Goal: Task Accomplishment & Management: Use online tool/utility

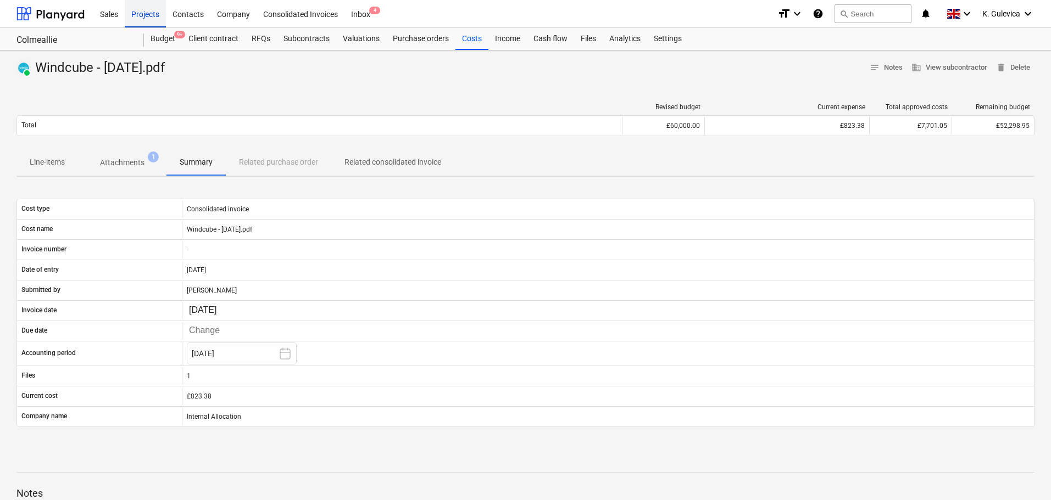
click at [143, 12] on div "Projects" at bounding box center [145, 13] width 41 height 28
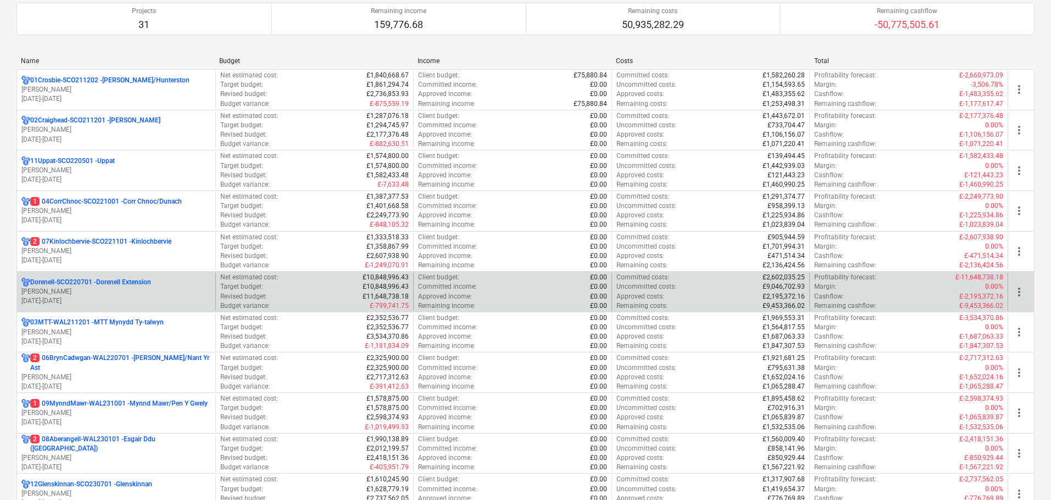
scroll to position [165, 0]
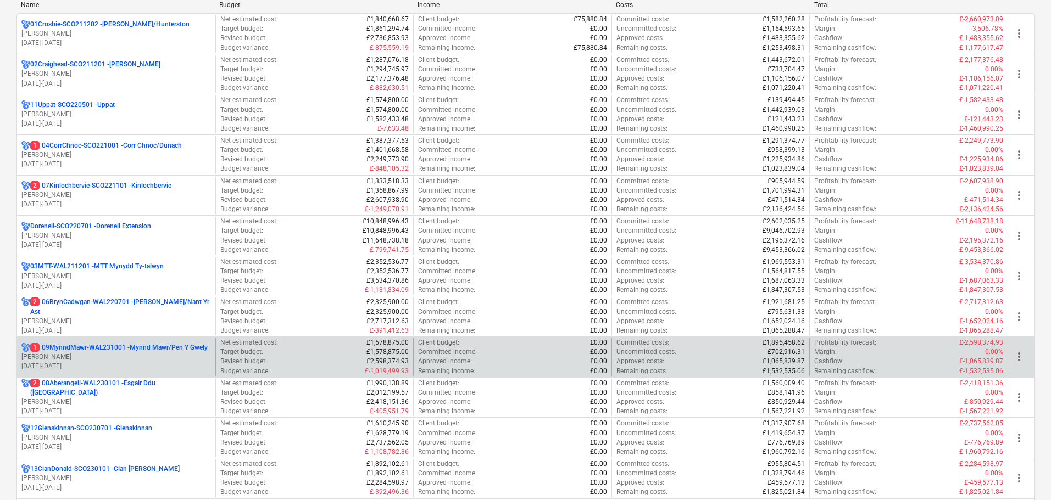
click at [125, 345] on p "1 09MynndMawr-WAL231001 - Mynnd Mawr/Pen Y Gwely" at bounding box center [118, 347] width 177 height 9
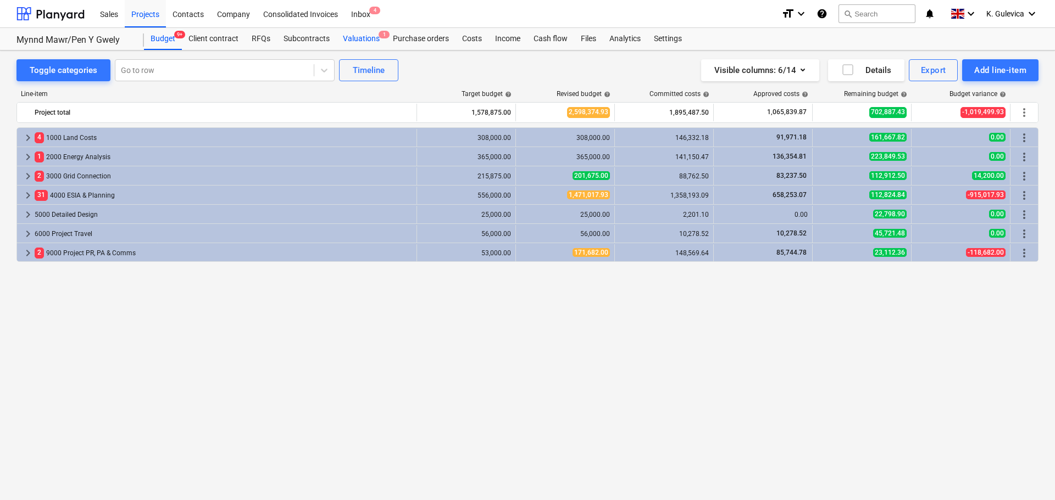
click at [361, 36] on div "Valuations 1" at bounding box center [361, 39] width 50 height 22
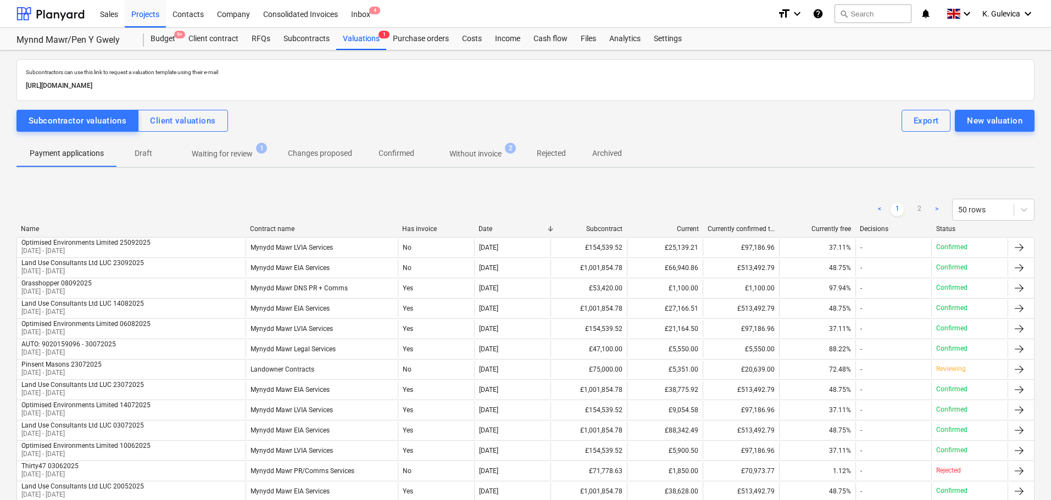
click at [460, 152] on p "Without invoice" at bounding box center [475, 154] width 52 height 12
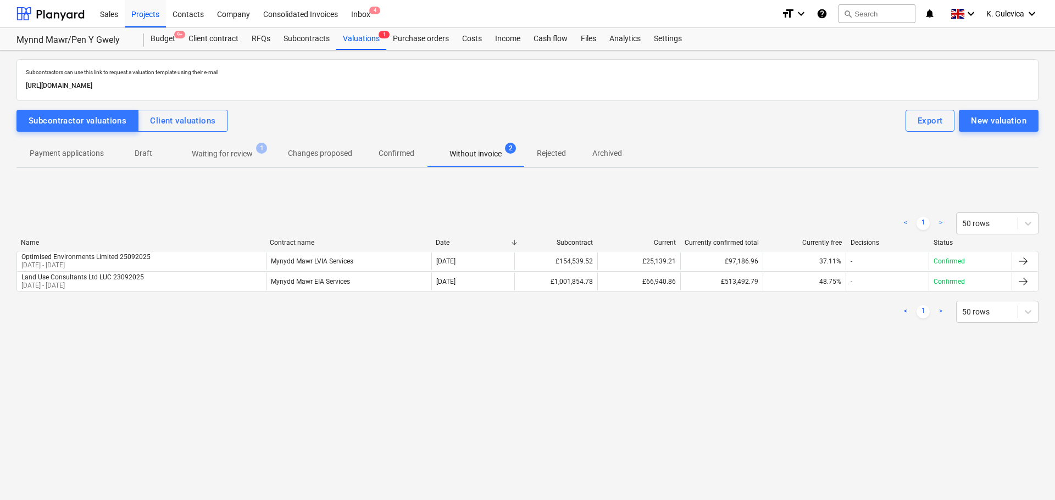
click at [239, 149] on p "Waiting for review" at bounding box center [222, 154] width 61 height 12
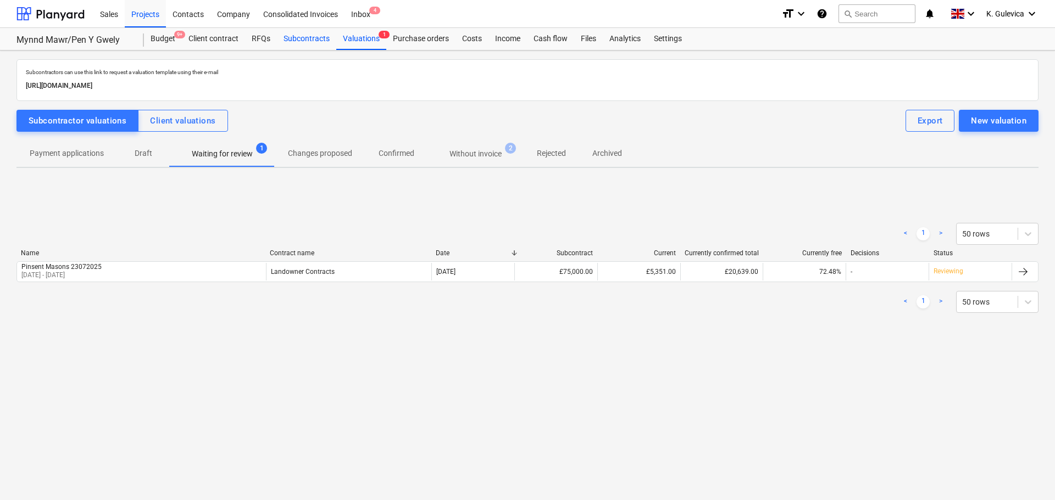
click at [291, 40] on div "Subcontracts" at bounding box center [306, 39] width 59 height 22
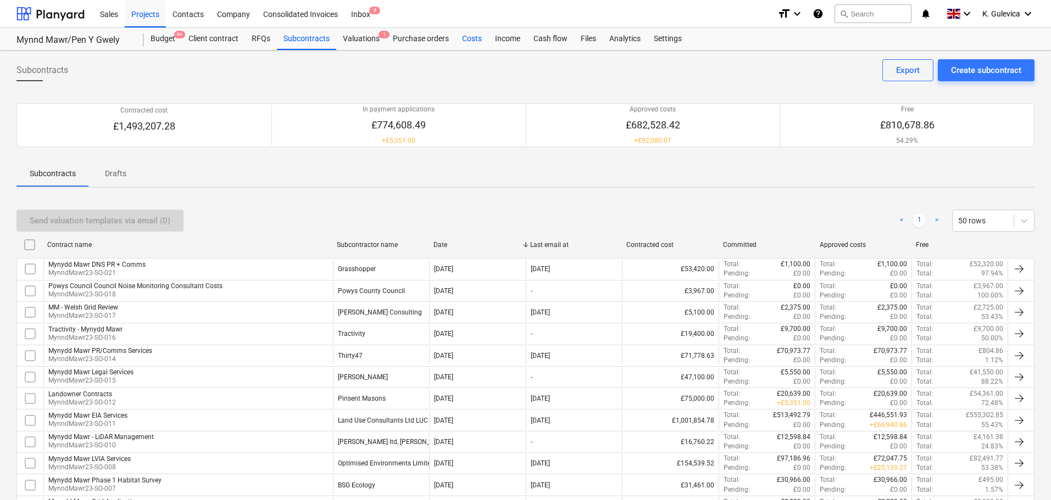
click at [475, 38] on div "Costs" at bounding box center [471, 39] width 33 height 22
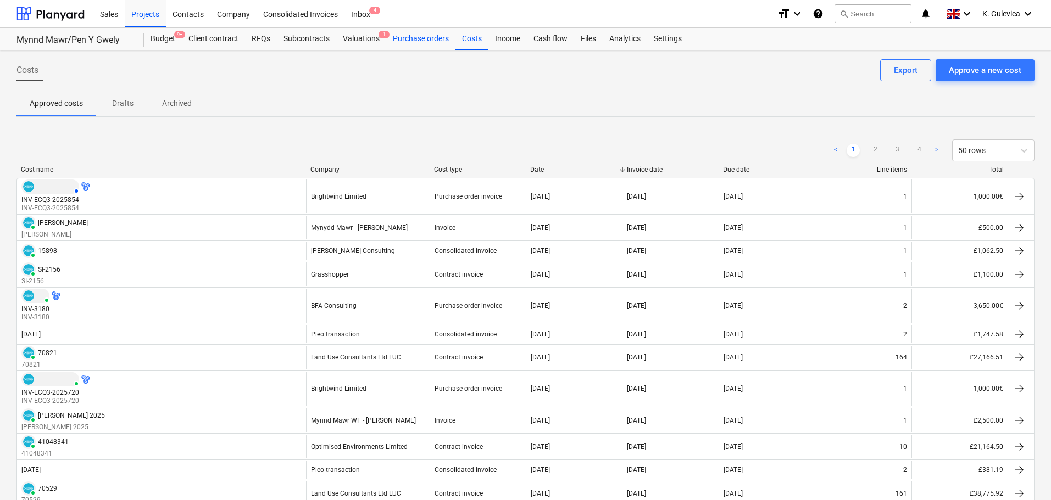
click at [412, 42] on div "Purchase orders" at bounding box center [420, 39] width 69 height 22
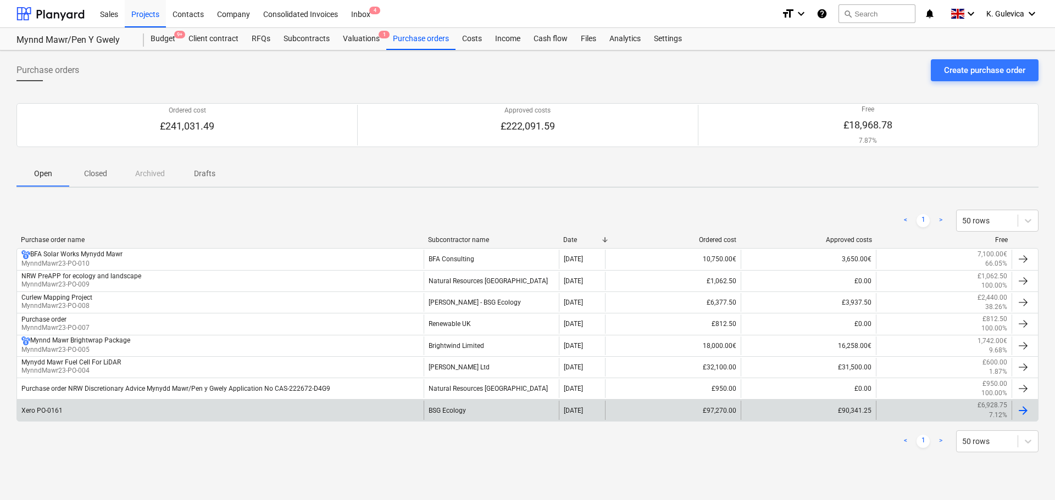
click at [163, 411] on div "Xero PO-0161" at bounding box center [220, 410] width 406 height 19
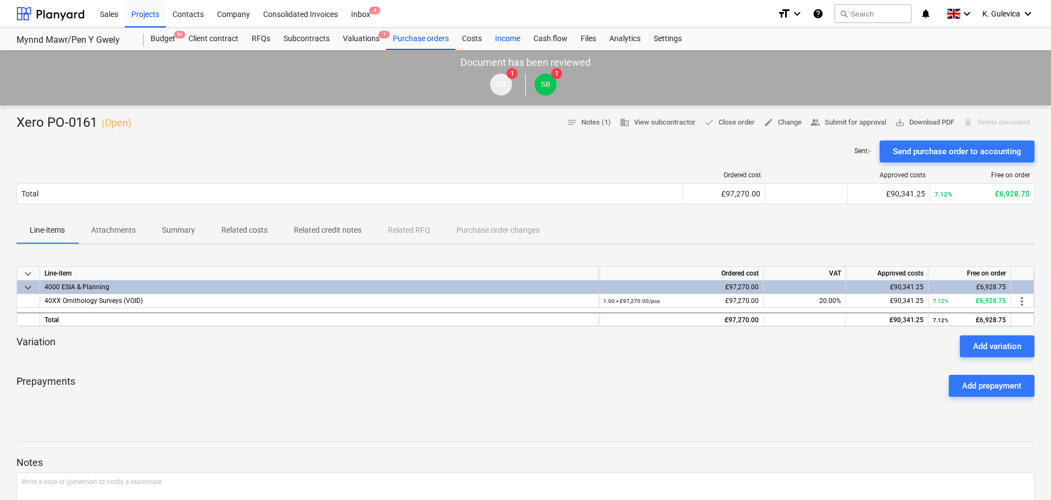
click at [506, 39] on div "Income" at bounding box center [507, 39] width 38 height 22
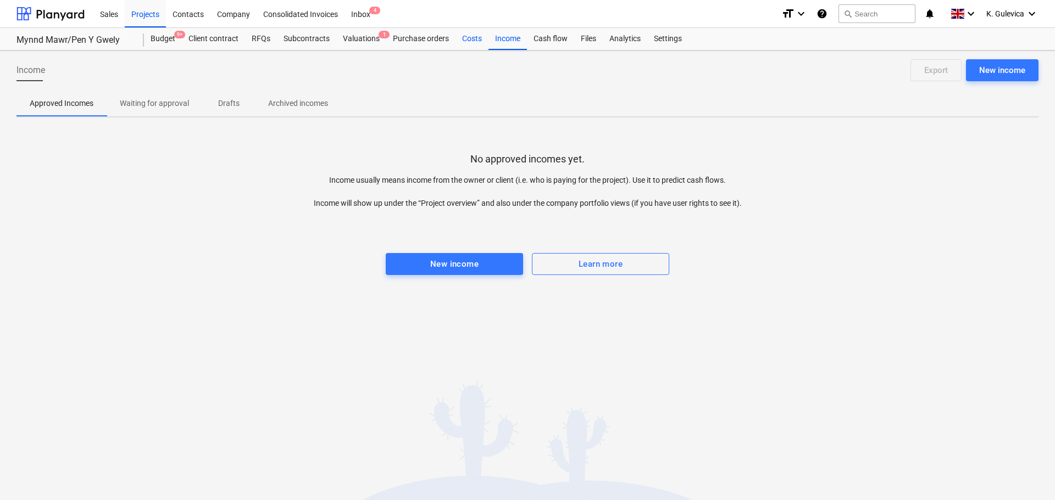
click at [466, 40] on div "Costs" at bounding box center [471, 39] width 33 height 22
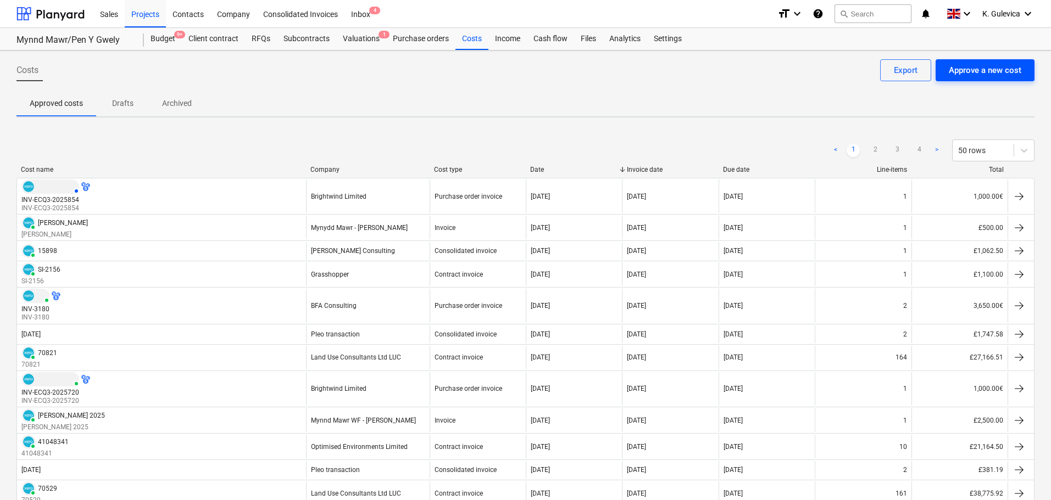
click at [985, 75] on div "Approve a new cost" at bounding box center [985, 70] width 73 height 14
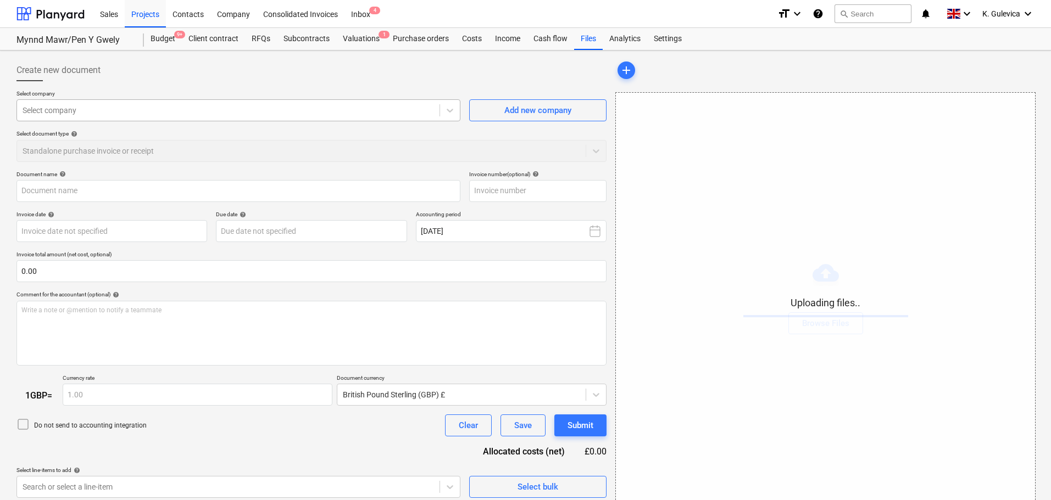
click at [170, 108] on div at bounding box center [228, 110] width 411 height 11
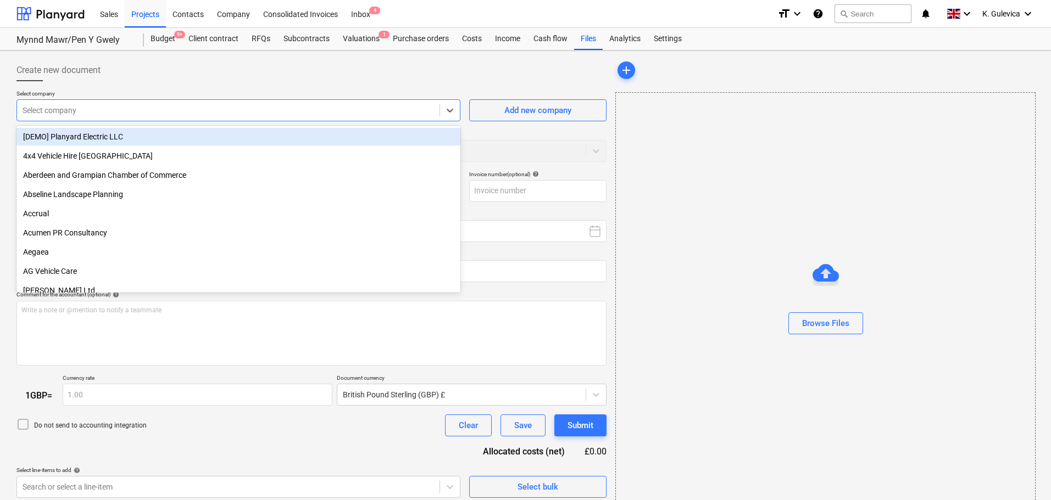
type input "Sales Invoice SI017610 P24-038 - Mynydd Mawr Renewable Energy Park Year 2 ([DAT…"
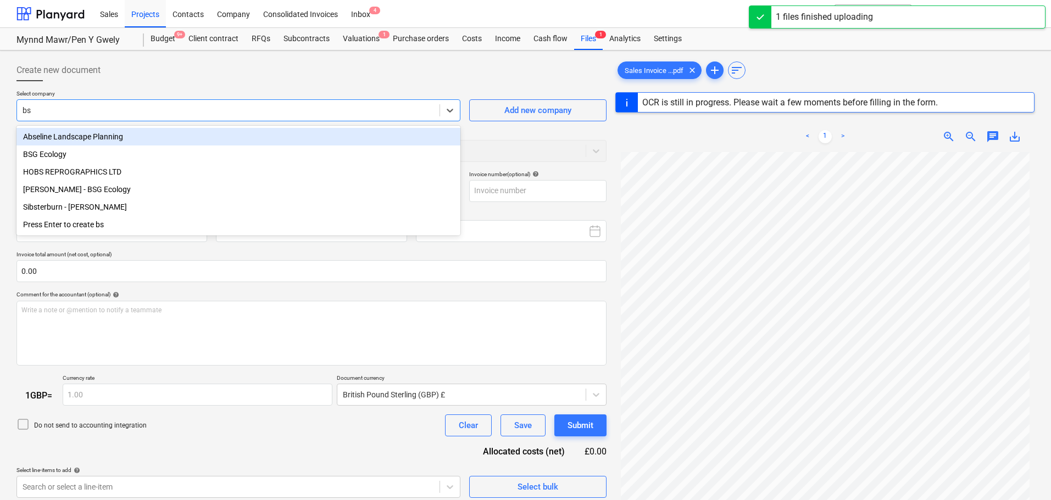
type input "bsg"
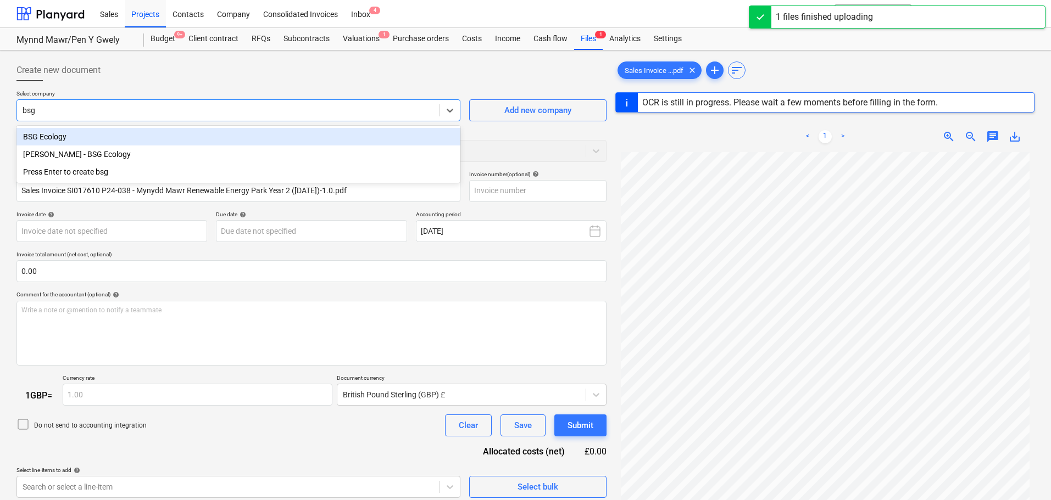
type input "SI017610"
type input "[DATE]"
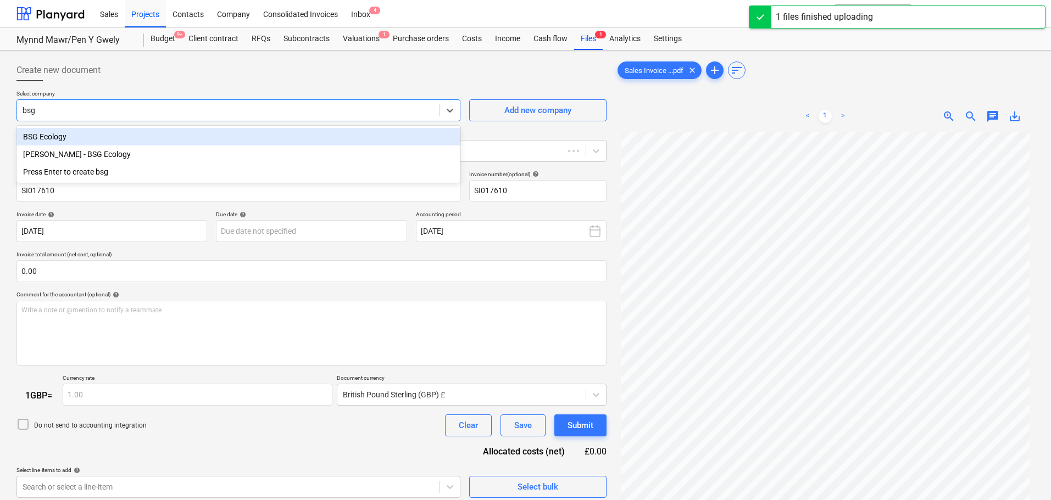
click at [140, 136] on div "BSG Ecology" at bounding box center [238, 137] width 444 height 18
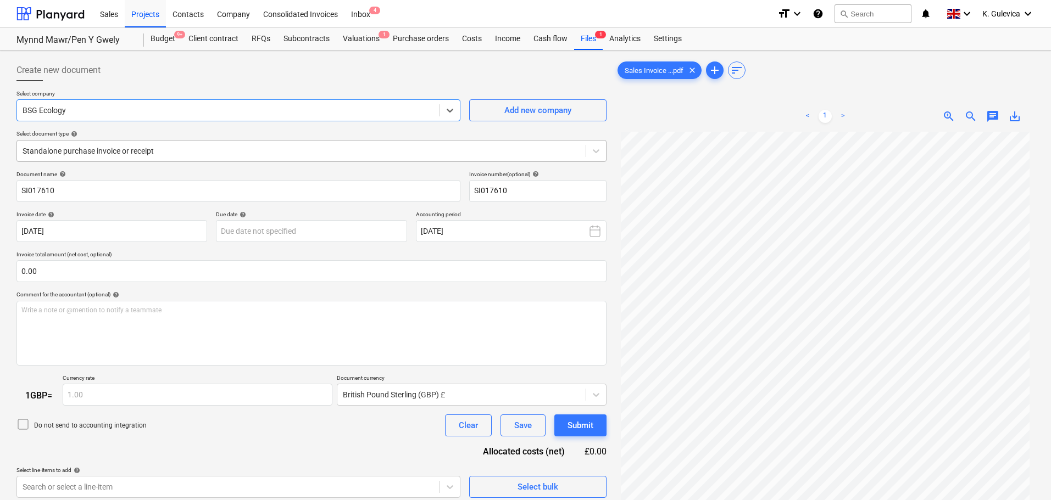
click at [183, 152] on div at bounding box center [301, 151] width 557 height 11
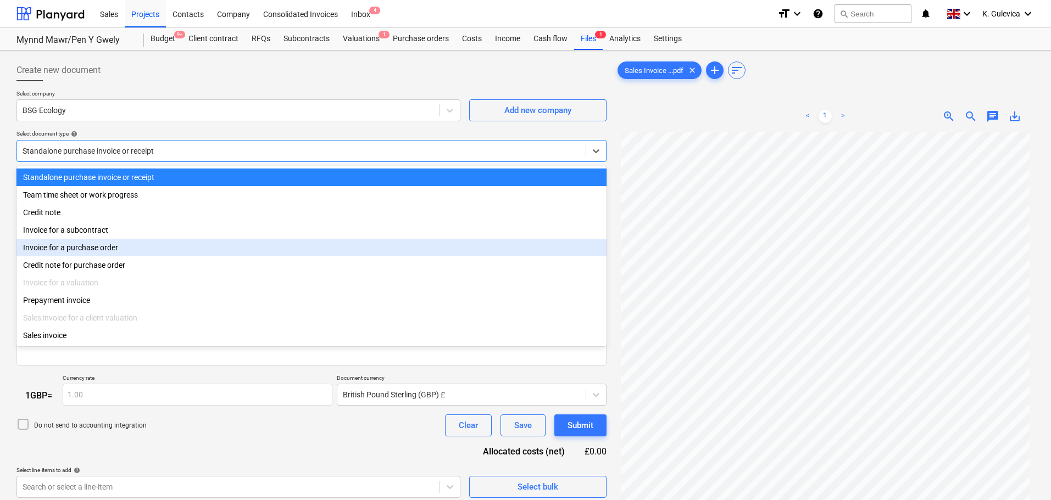
click at [115, 249] on div "Invoice for a purchase order" at bounding box center [311, 248] width 590 height 18
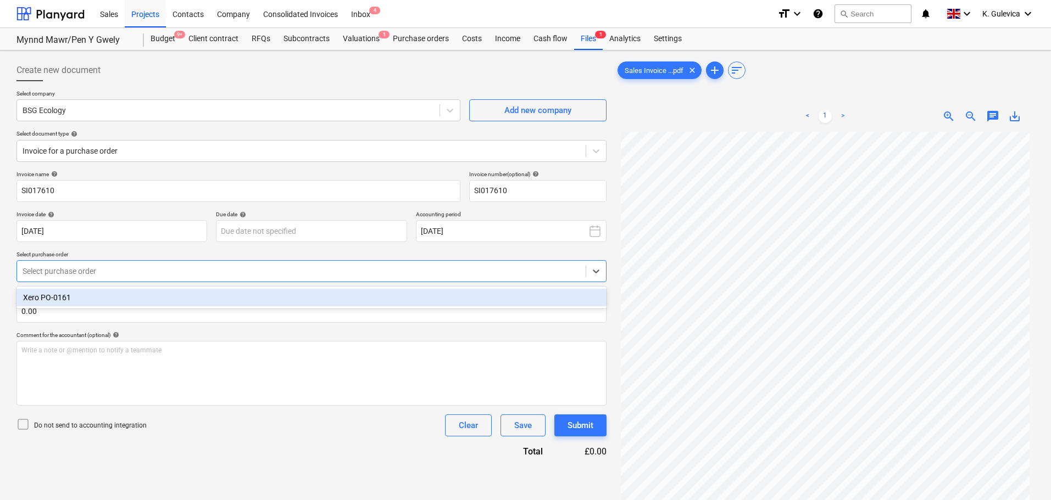
click at [194, 271] on div at bounding box center [301, 271] width 557 height 11
click at [155, 293] on div "Xero PO-0161" at bounding box center [311, 298] width 590 height 18
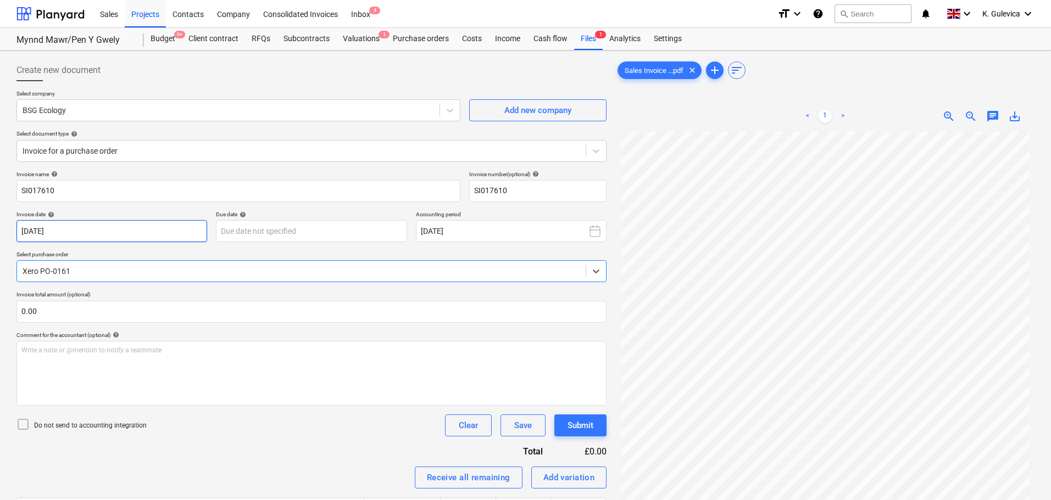
click at [122, 231] on body "Sales Projects Contacts Company Consolidated Invoices Inbox 4 format_size keybo…" at bounding box center [525, 250] width 1051 height 500
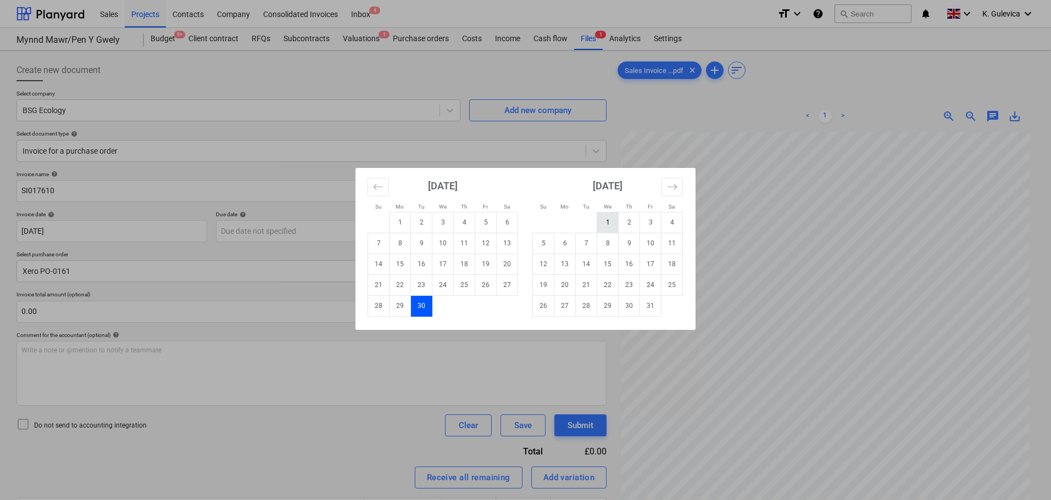
click at [600, 223] on td "1" at bounding box center [607, 222] width 21 height 21
type input "[DATE]"
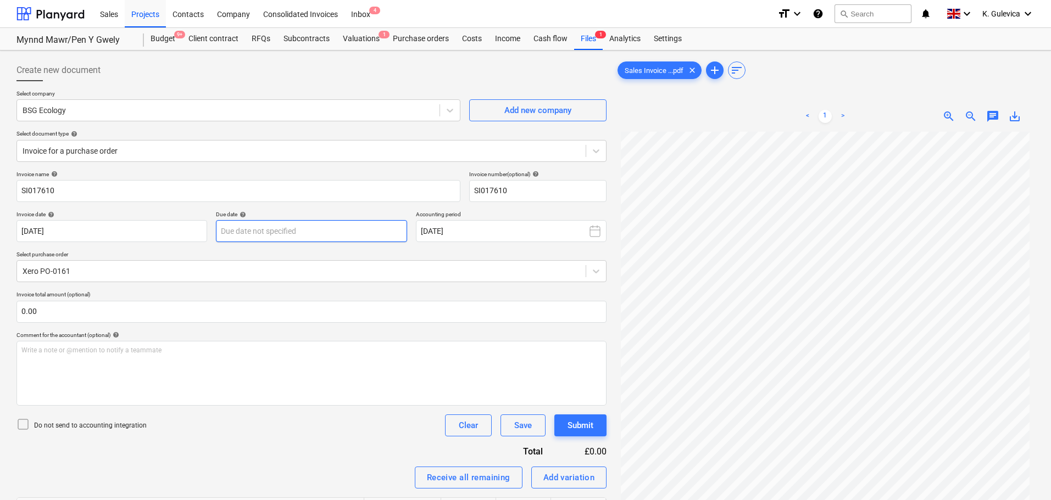
click at [304, 230] on body "Sales Projects Contacts Company Consolidated Invoices Inbox 4 format_size keybo…" at bounding box center [525, 250] width 1051 height 500
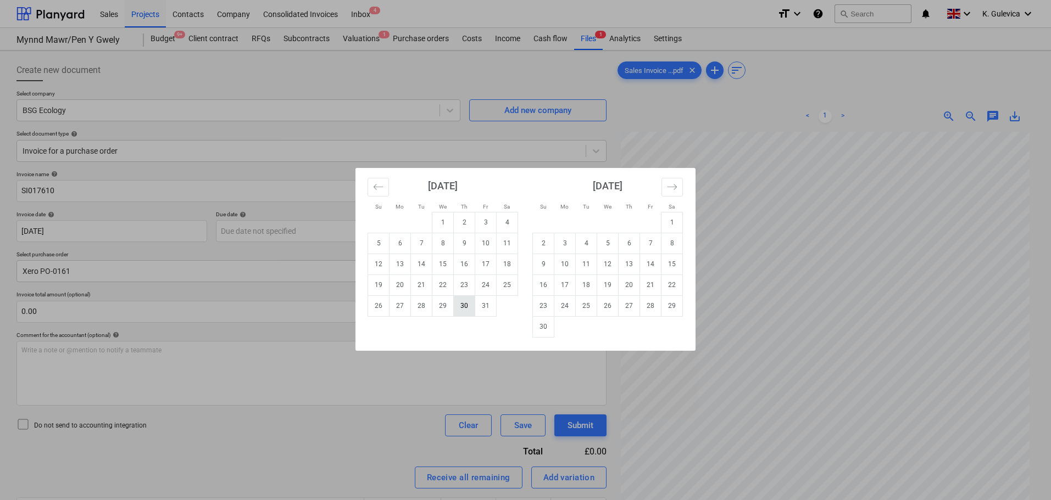
click at [465, 309] on td "30" at bounding box center [464, 305] width 21 height 21
type input "[DATE]"
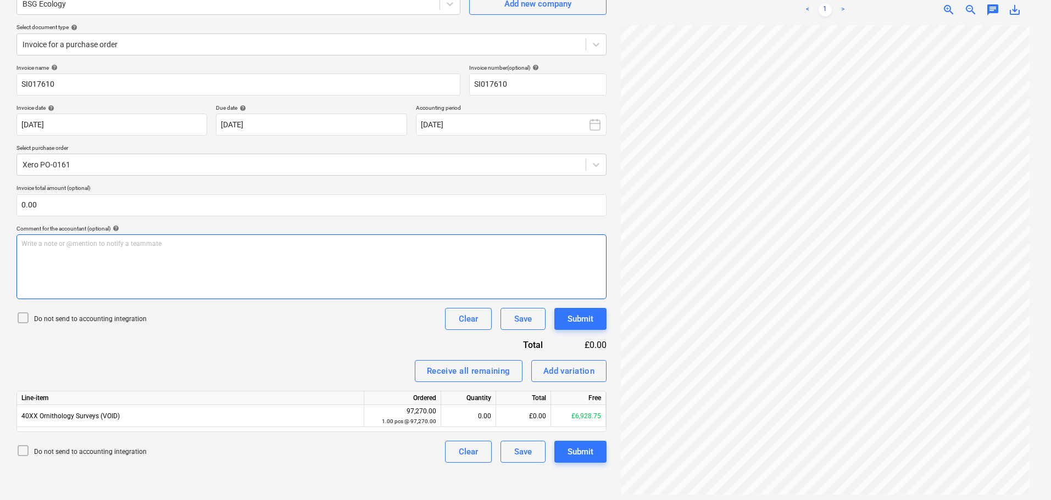
scroll to position [110, 0]
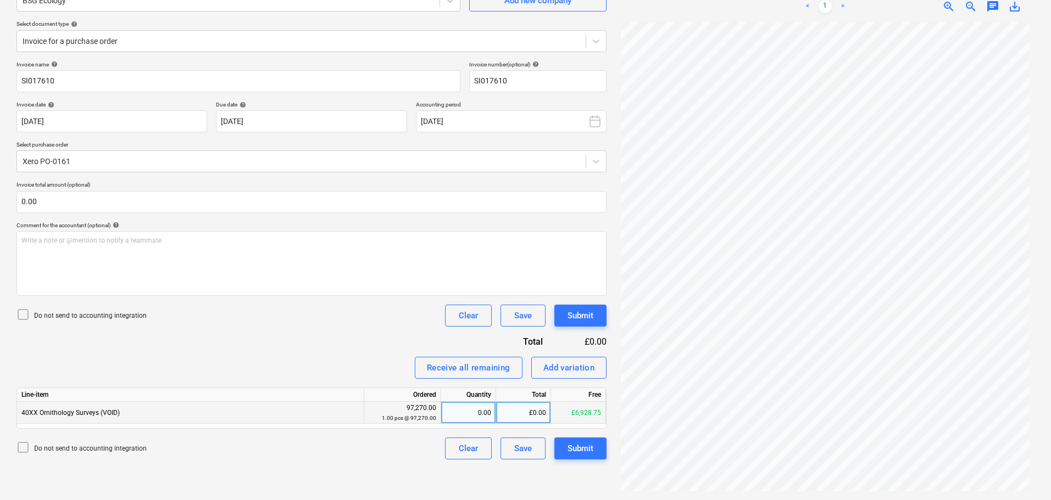
click at [531, 412] on div "£0.00" at bounding box center [523, 413] width 55 height 22
type input "1000"
click at [586, 451] on div "Submit" at bounding box center [580, 449] width 26 height 14
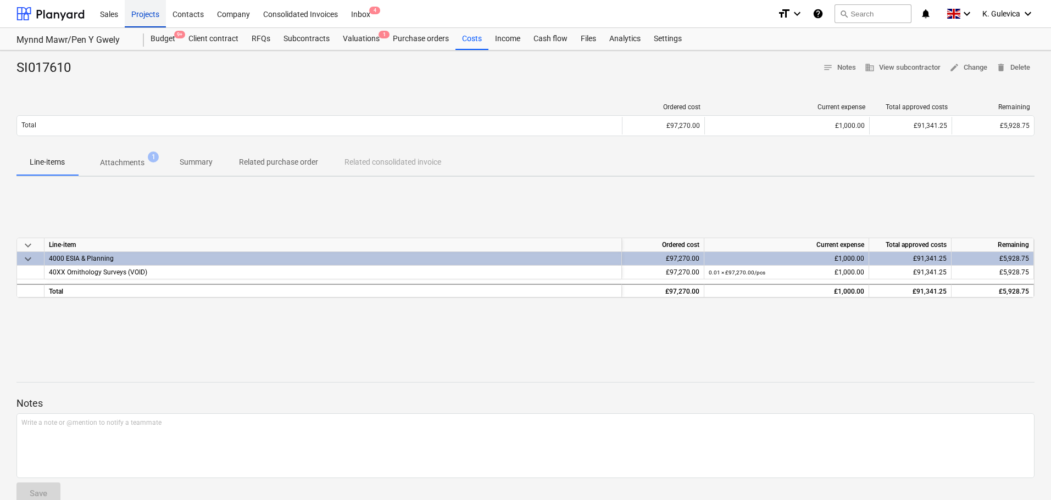
click at [138, 15] on div "Projects" at bounding box center [145, 13] width 41 height 28
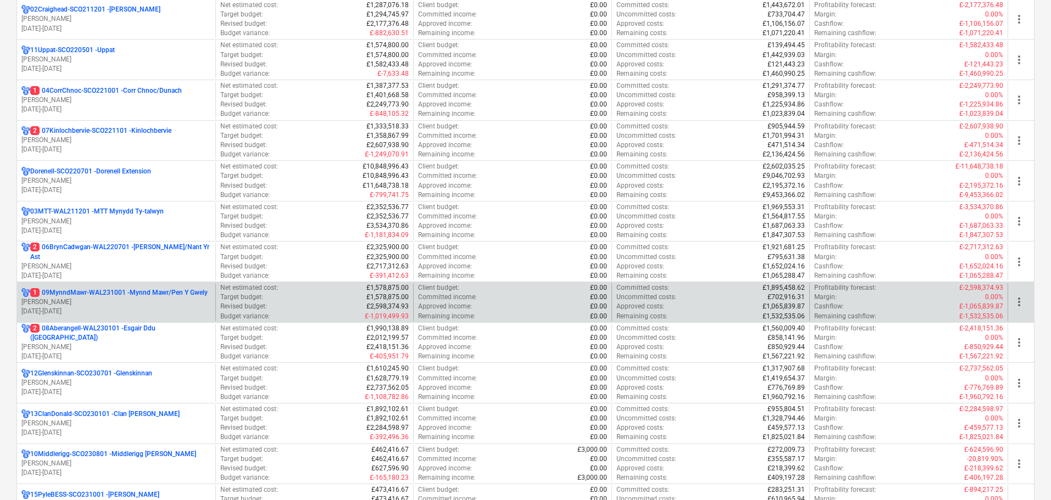
scroll to position [165, 0]
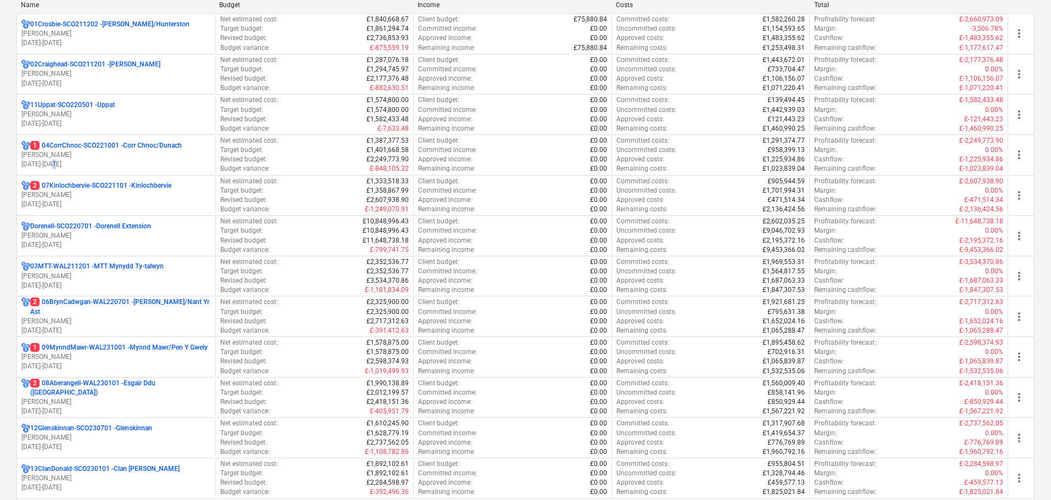
click at [72, 164] on p "[DATE] - [DATE]" at bounding box center [115, 164] width 189 height 9
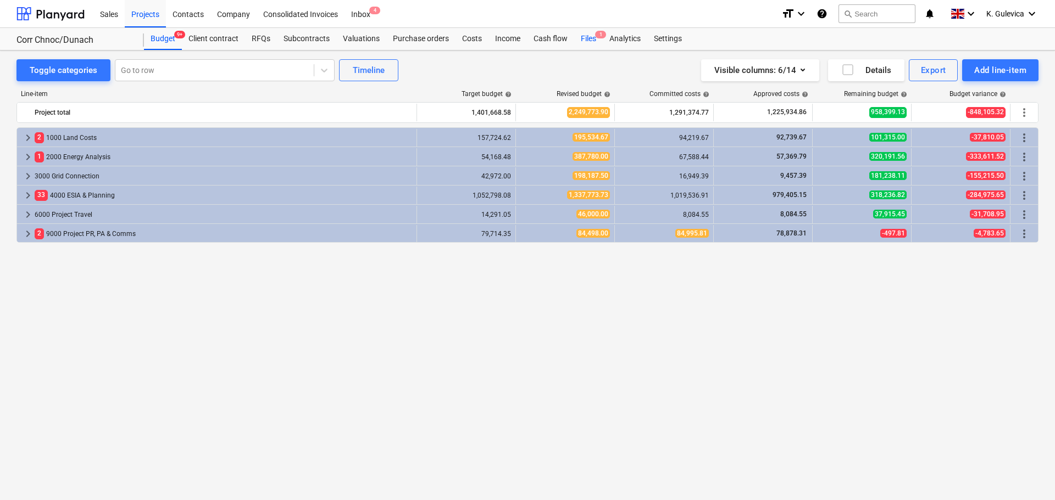
click at [589, 35] on div "Files 1" at bounding box center [588, 39] width 29 height 22
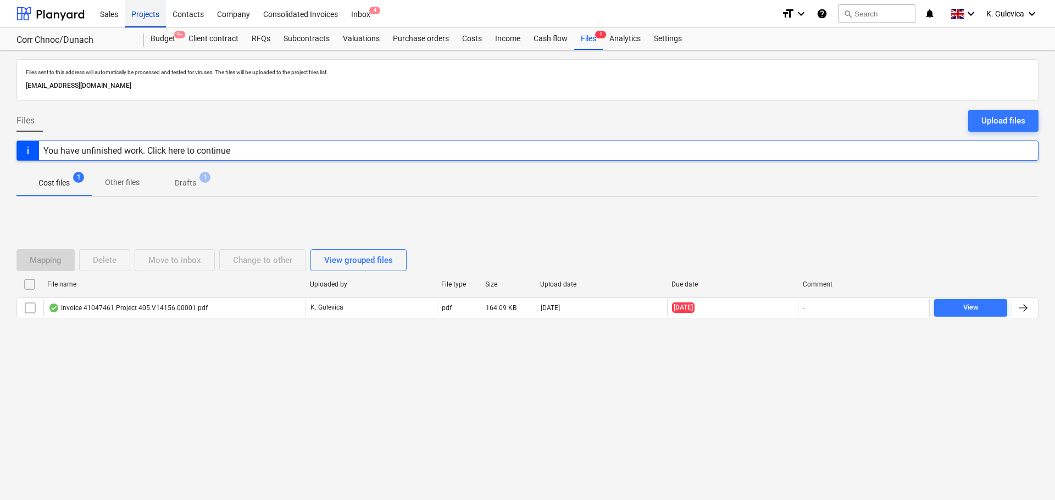
click at [146, 4] on div "Projects" at bounding box center [145, 13] width 41 height 28
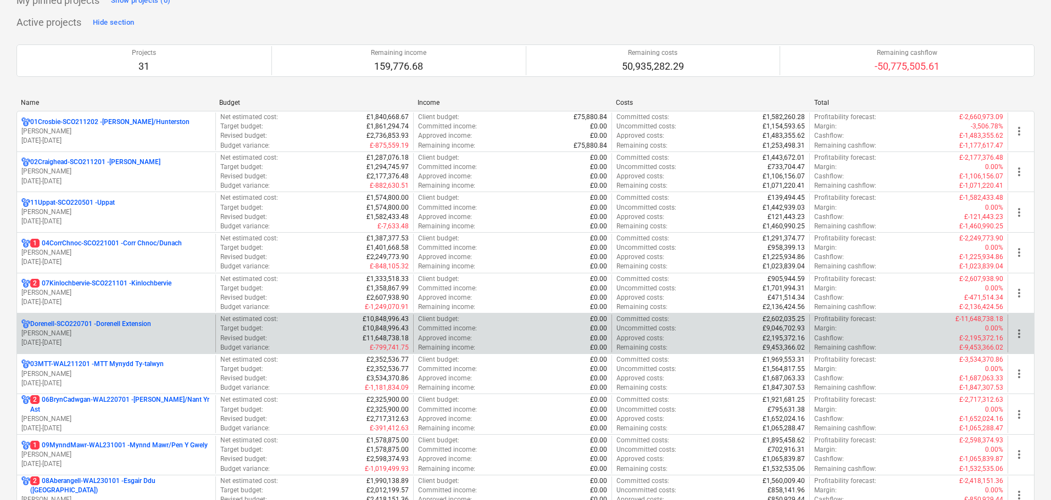
scroll to position [110, 0]
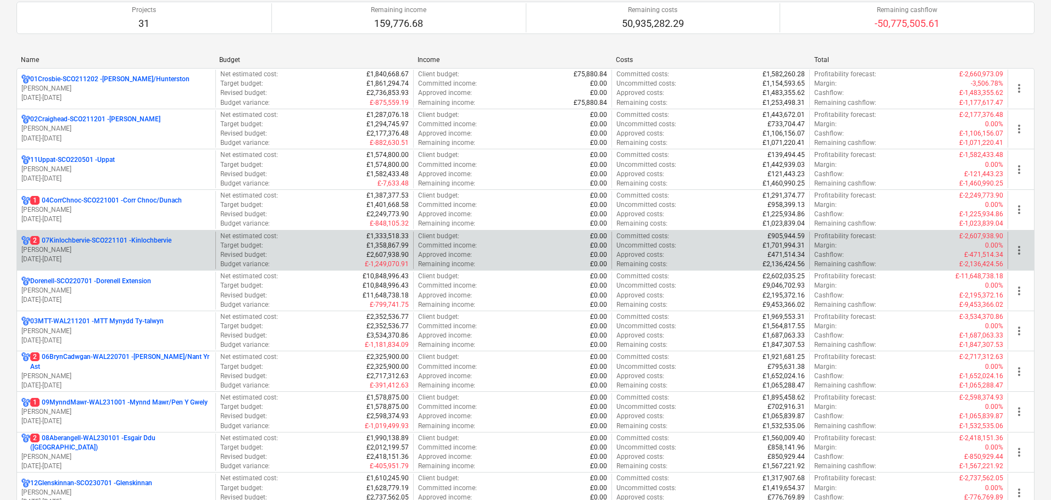
click at [116, 250] on p "[PERSON_NAME]" at bounding box center [115, 250] width 189 height 9
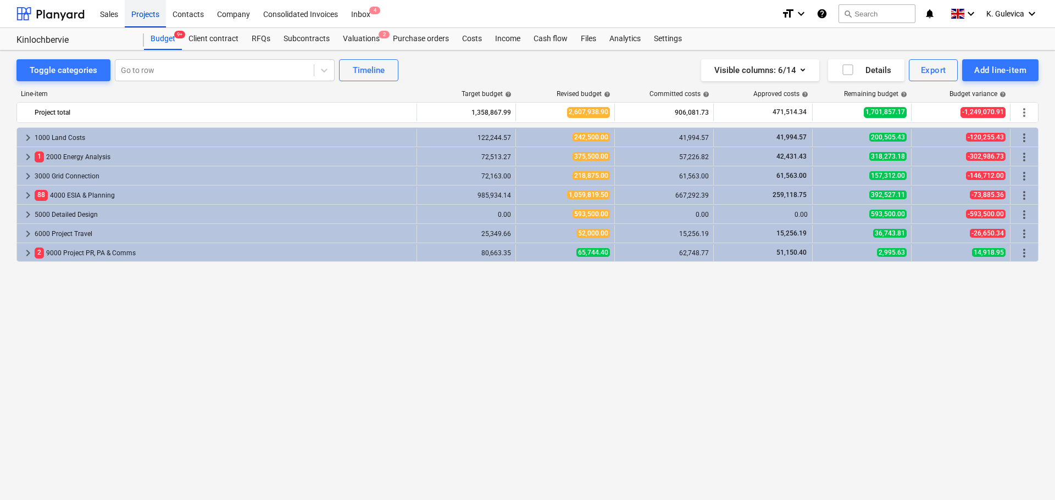
click at [141, 18] on div "Projects" at bounding box center [145, 13] width 41 height 28
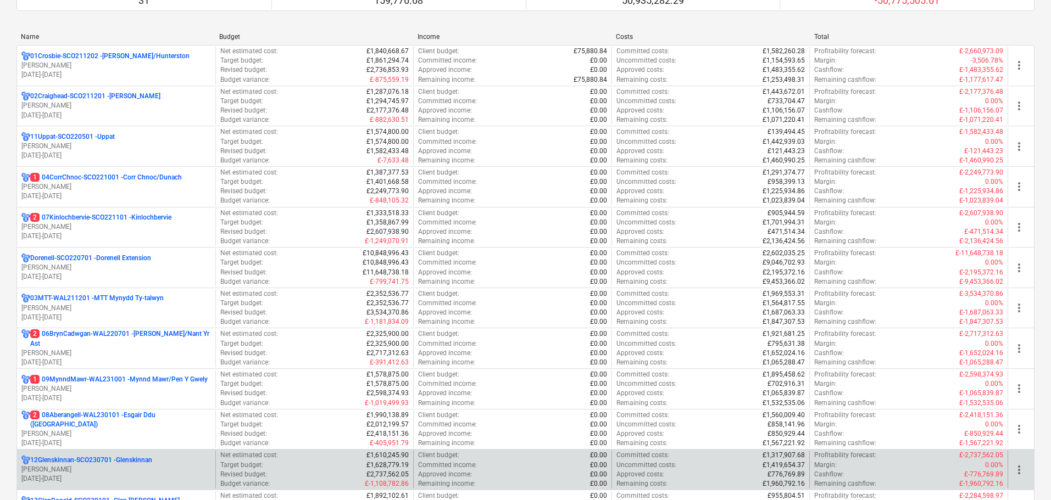
scroll to position [275, 0]
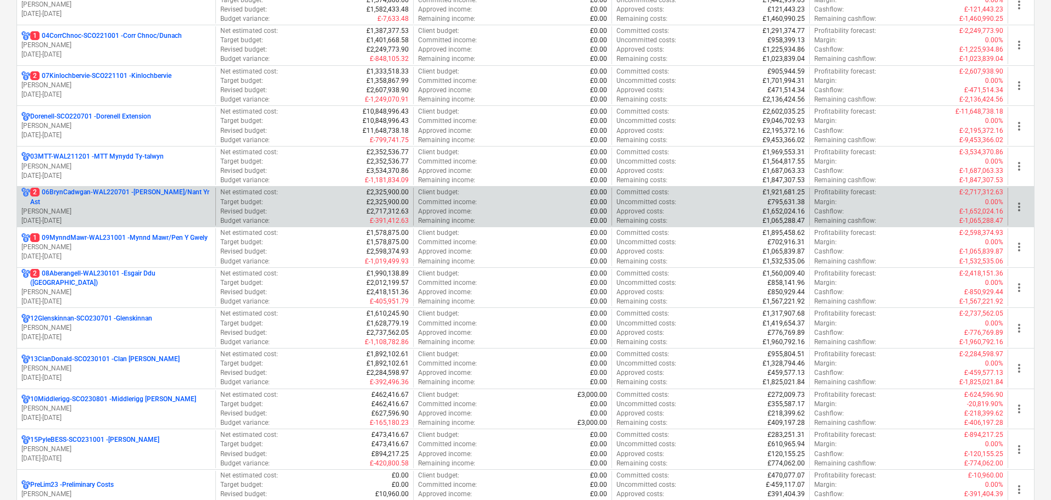
click at [78, 211] on p "[PERSON_NAME]" at bounding box center [115, 211] width 189 height 9
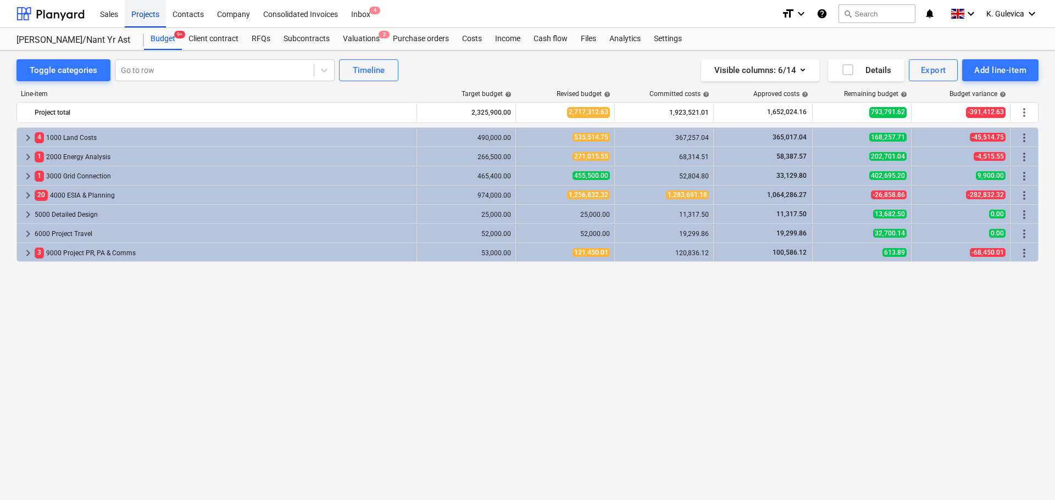
click at [135, 16] on div "Projects" at bounding box center [145, 13] width 41 height 28
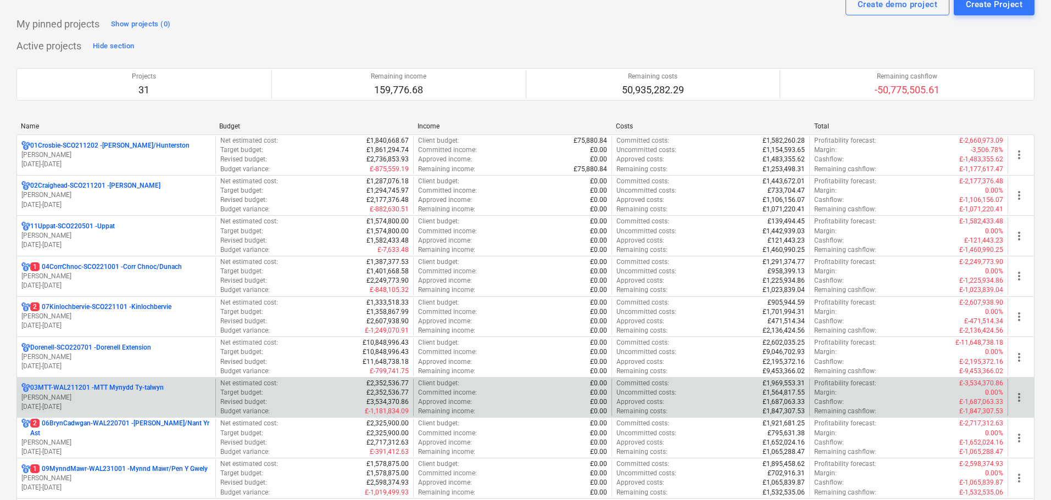
scroll to position [165, 0]
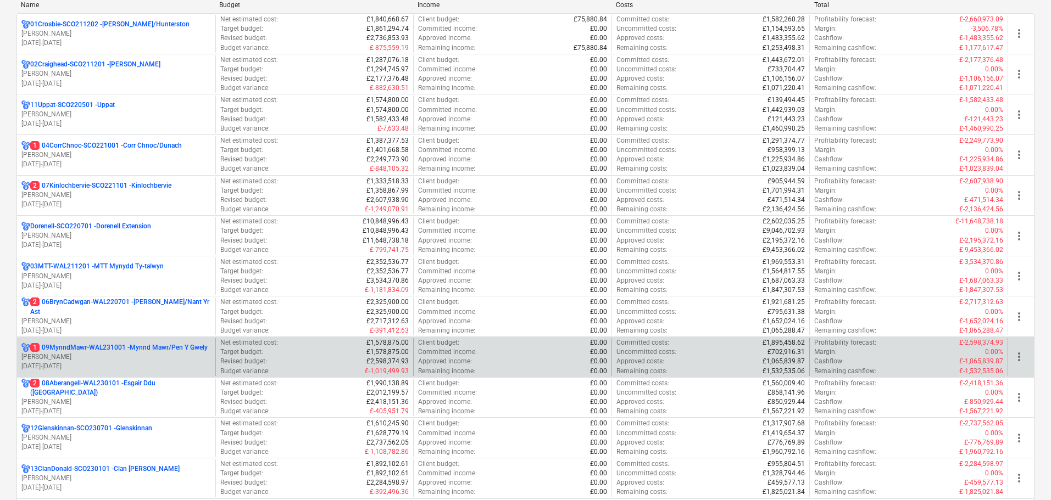
click at [120, 356] on p "[PERSON_NAME]" at bounding box center [115, 357] width 189 height 9
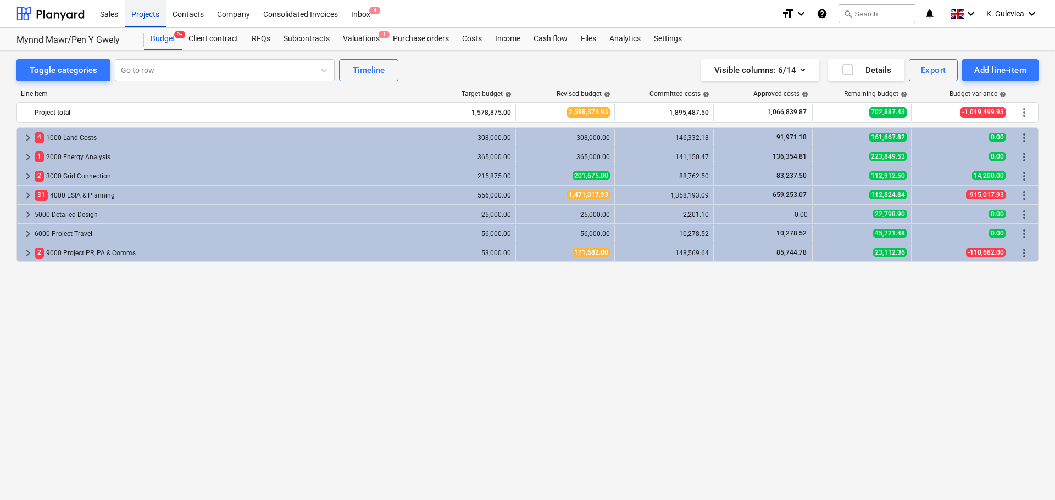
click at [147, 14] on div "Projects" at bounding box center [145, 13] width 41 height 28
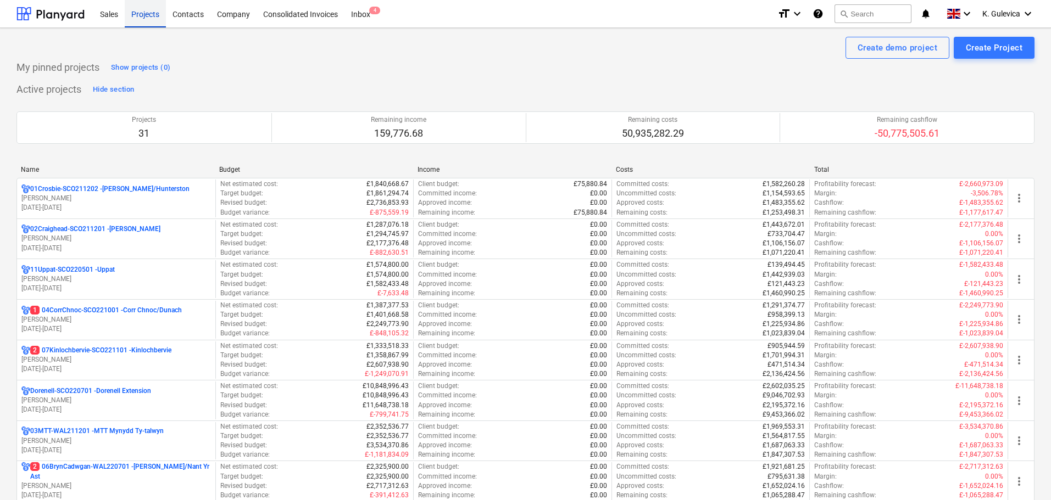
scroll to position [165, 0]
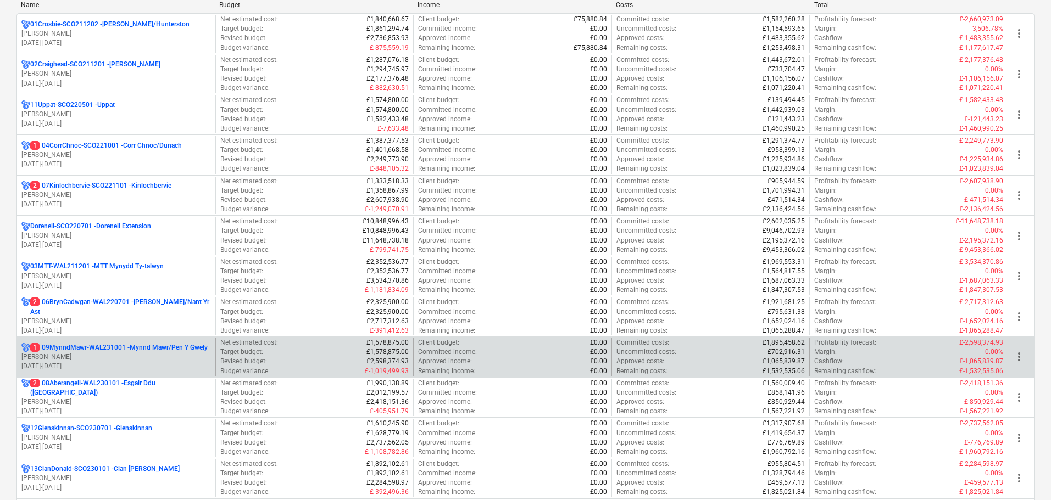
click at [132, 344] on p "1 09MynndMawr-WAL231001 - Mynnd Mawr/Pen Y Gwely" at bounding box center [118, 347] width 177 height 9
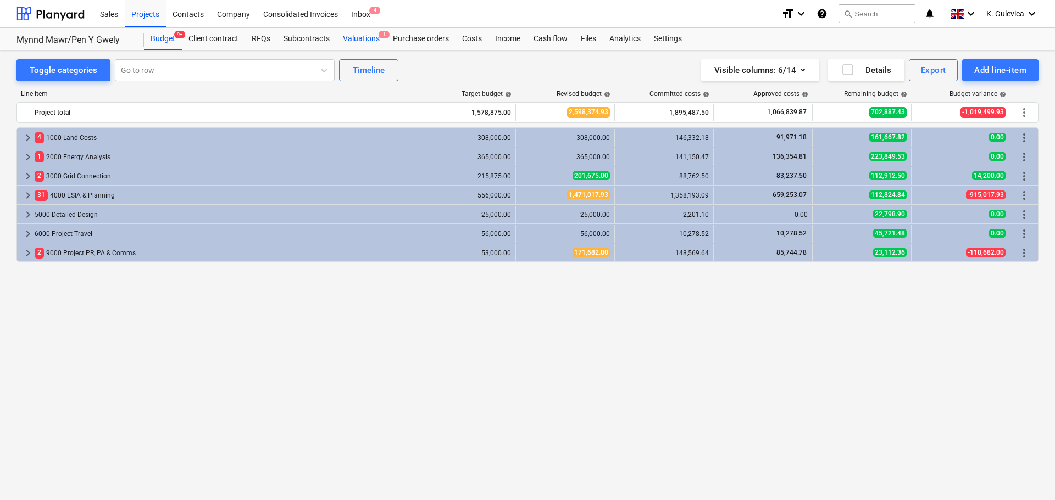
drag, startPoint x: 348, startPoint y: 37, endPoint x: 361, endPoint y: 41, distance: 13.7
click at [348, 37] on div "Valuations 1" at bounding box center [361, 39] width 50 height 22
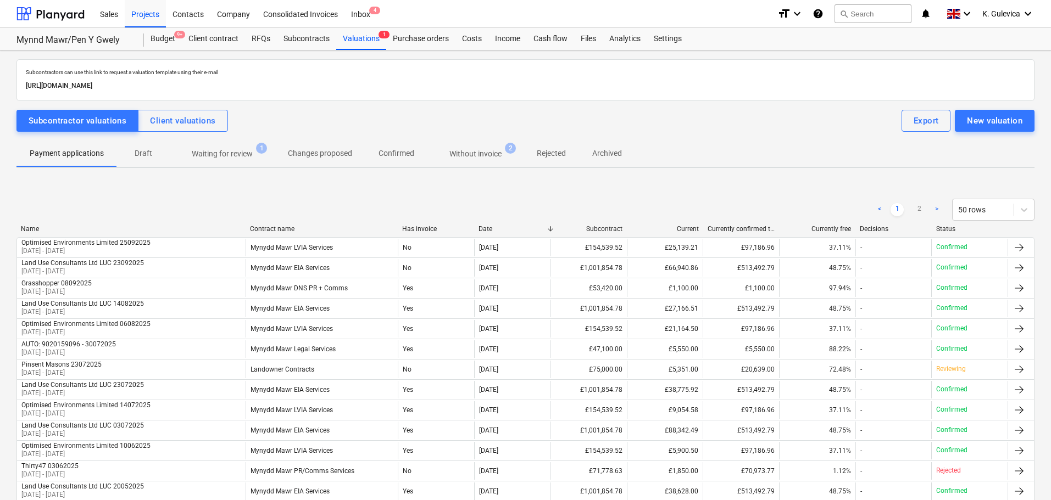
click at [465, 148] on p "Without invoice" at bounding box center [475, 154] width 52 height 12
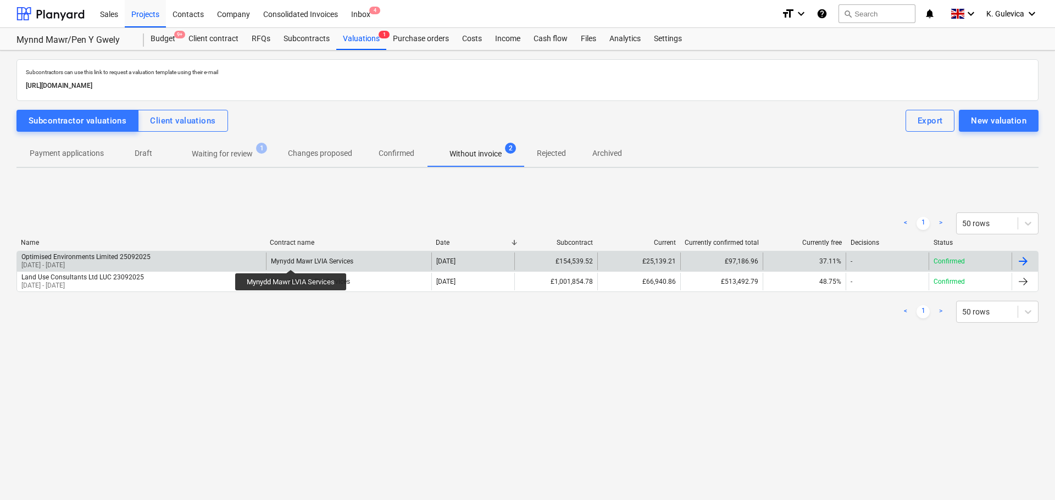
click at [291, 260] on div "Mynydd Mawr LVIA Services" at bounding box center [312, 262] width 82 height 8
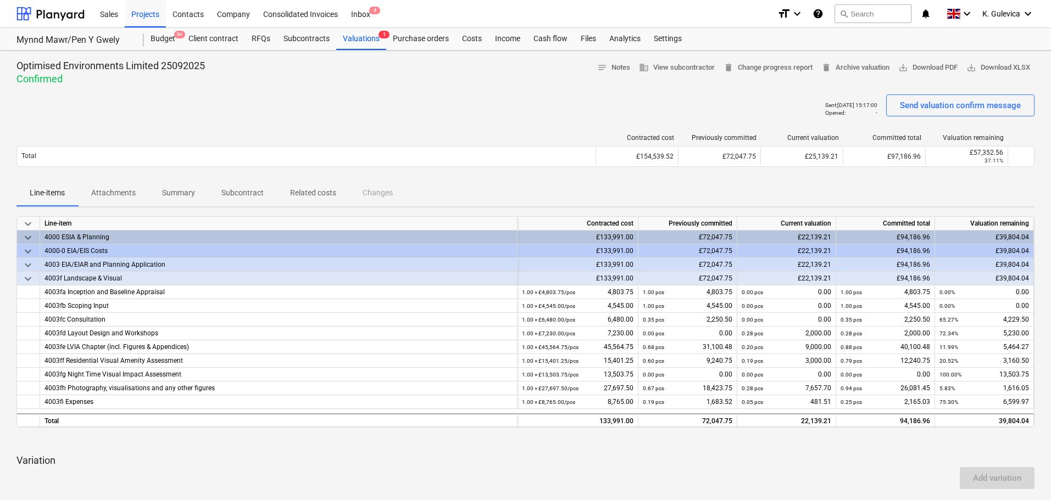
click at [105, 191] on p "Attachments" at bounding box center [113, 193] width 44 height 12
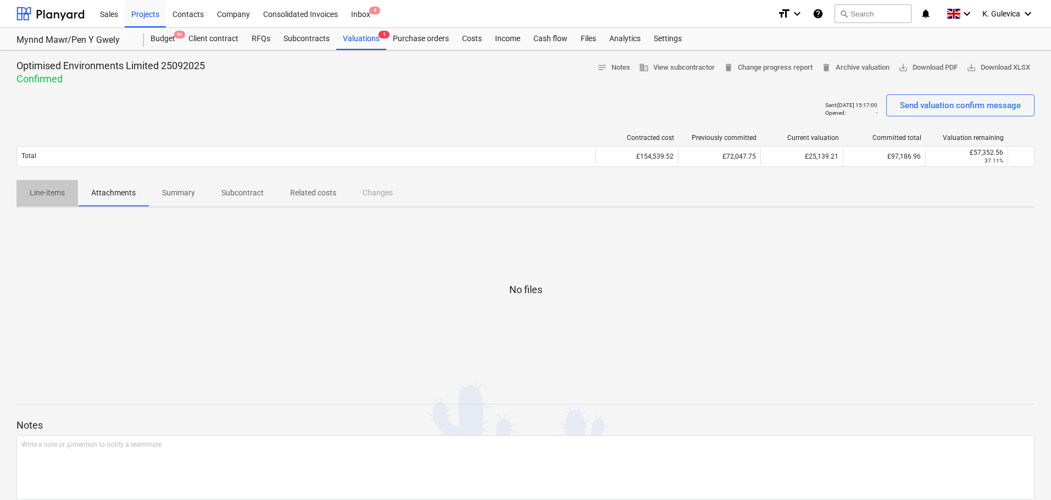
click at [44, 187] on p "Line-items" at bounding box center [47, 193] width 35 height 12
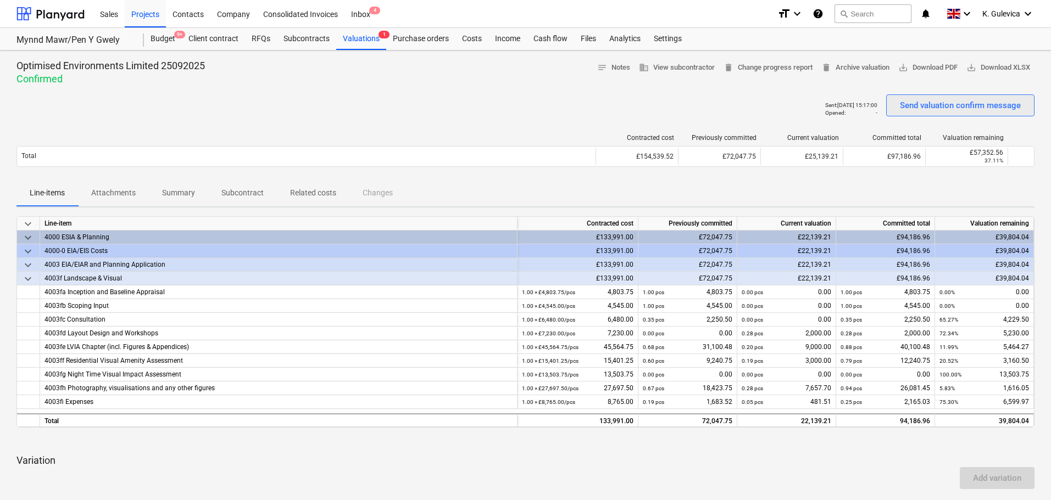
click at [944, 113] on button "Send valuation confirm message" at bounding box center [960, 105] width 148 height 22
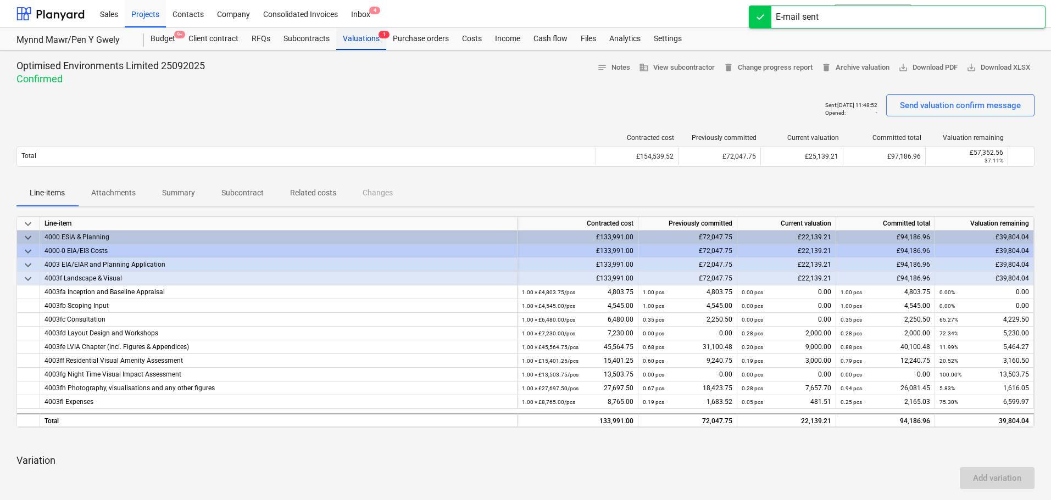
click at [344, 40] on div "Valuations 1" at bounding box center [361, 39] width 50 height 22
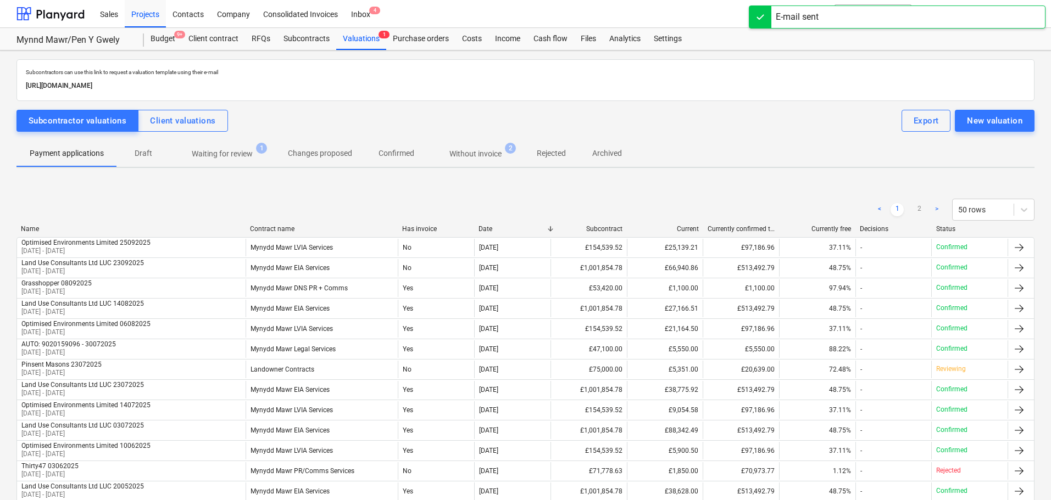
click at [485, 156] on p "Without invoice" at bounding box center [475, 154] width 52 height 12
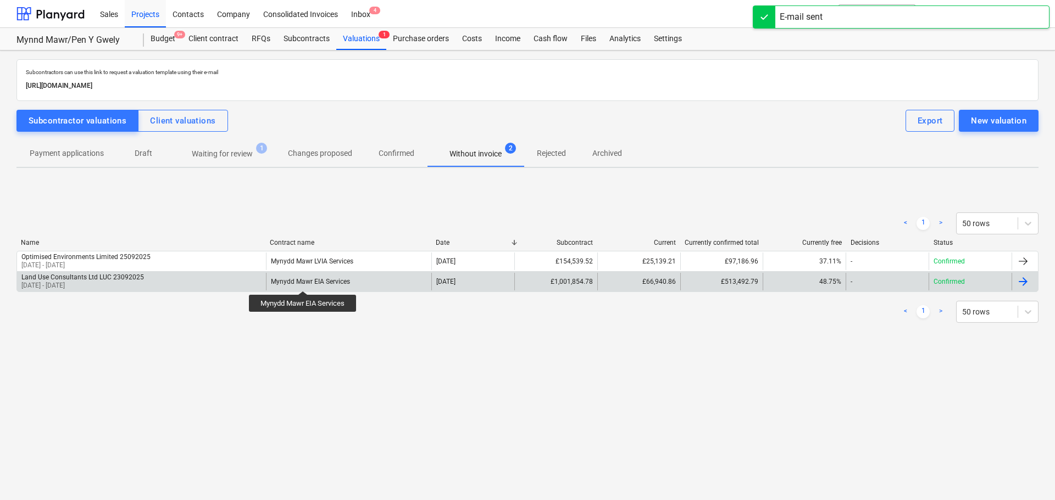
click at [303, 281] on div "Mynydd Mawr EIA Services" at bounding box center [310, 282] width 79 height 8
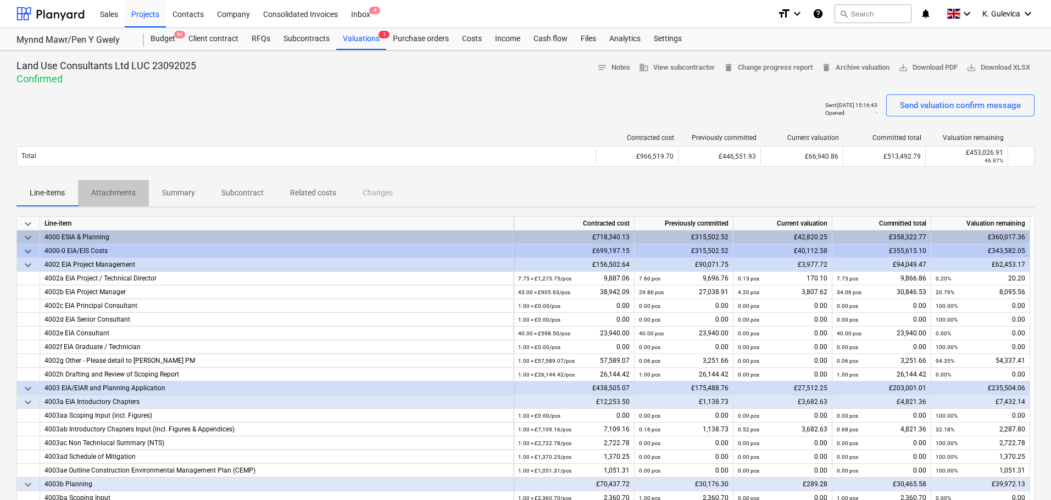
click at [125, 193] on p "Attachments" at bounding box center [113, 193] width 44 height 12
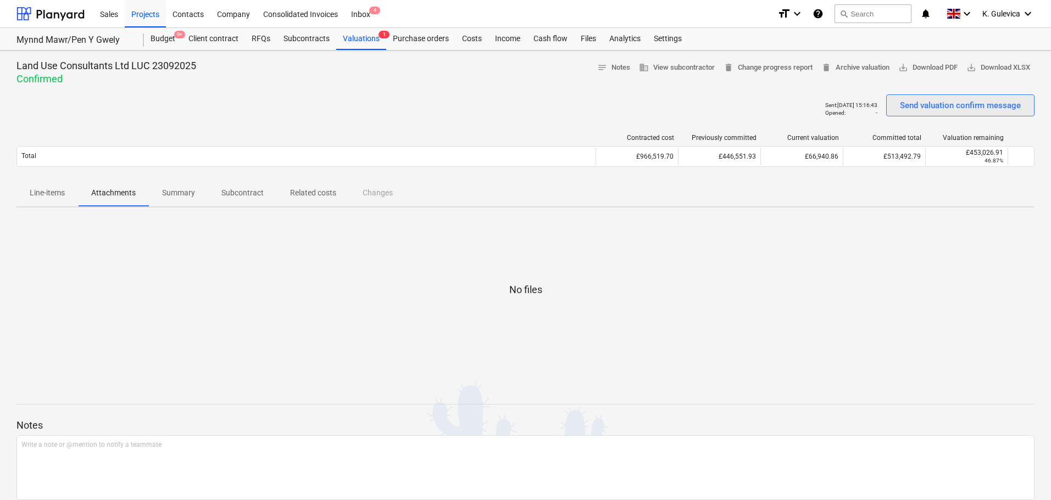
click at [943, 105] on div "Send valuation confirm message" at bounding box center [960, 105] width 121 height 14
click at [1002, 14] on span "K. Gulevica" at bounding box center [1001, 13] width 38 height 9
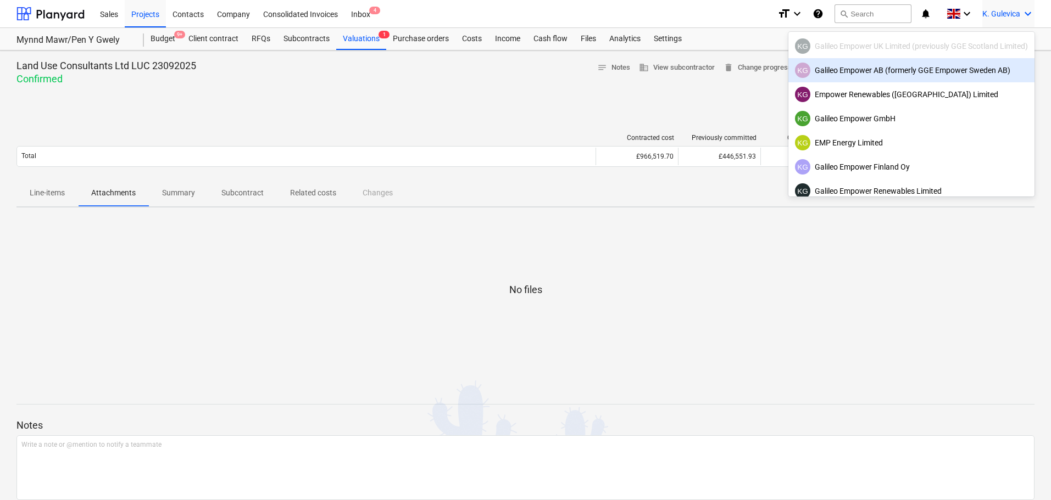
click at [896, 71] on div "KG Galileo Empower AB (formerly GGE Empower Sweden AB)" at bounding box center [911, 70] width 233 height 15
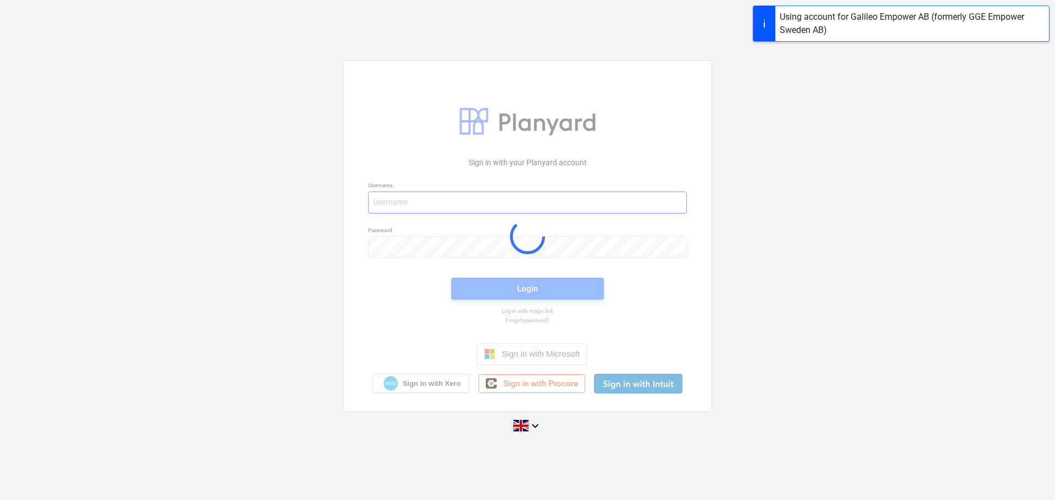
type input "[EMAIL_ADDRESS][DOMAIN_NAME]"
